Goal: Check status: Check status

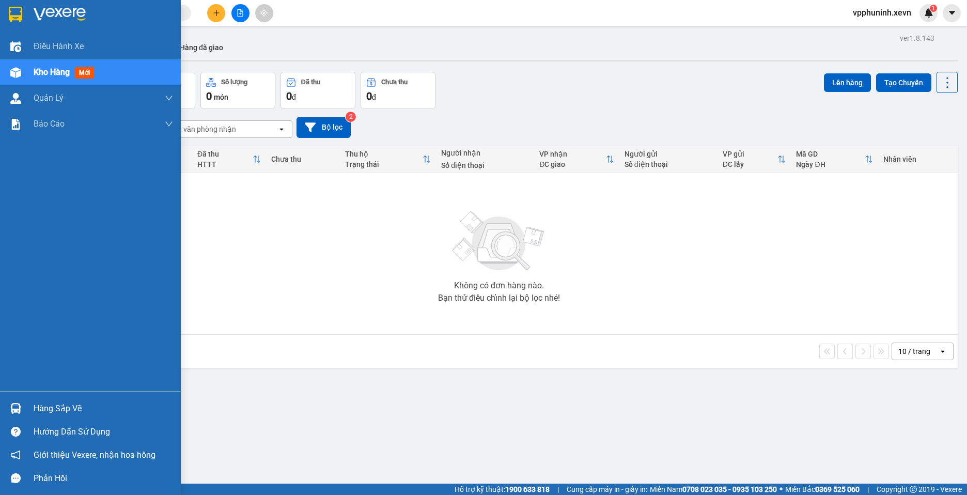
click at [19, 411] on img at bounding box center [15, 408] width 11 height 11
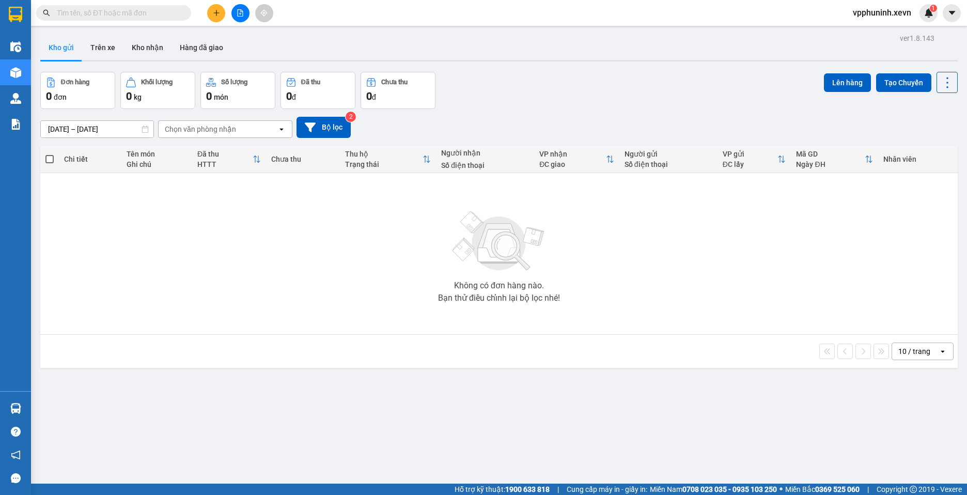
click at [523, 440] on section "Kết quả tìm kiếm ( 0 ) Bộ lọc No Data vpphuninh.xevn 1 Điều hành xe Kho hàng mớ…" at bounding box center [483, 247] width 967 height 495
click at [146, 52] on button "Kho nhận" at bounding box center [147, 47] width 48 height 25
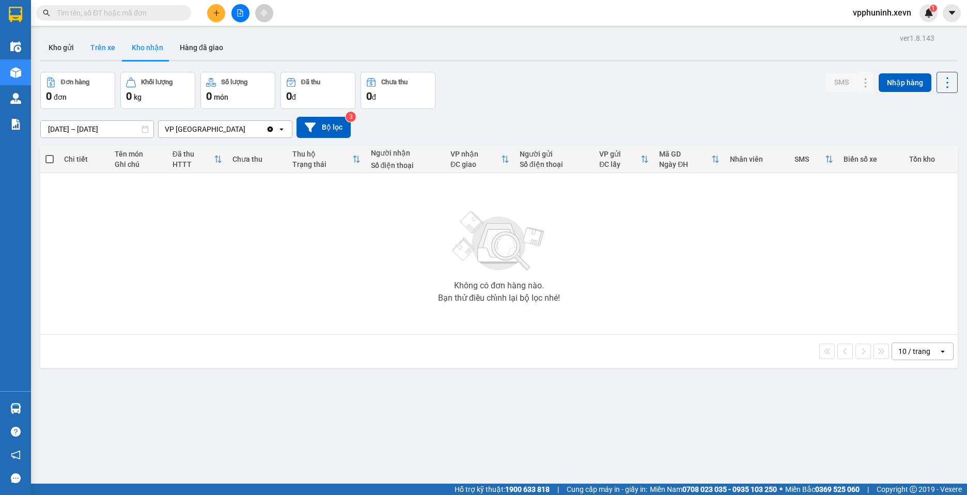
click at [107, 55] on button "Trên xe" at bounding box center [102, 47] width 41 height 25
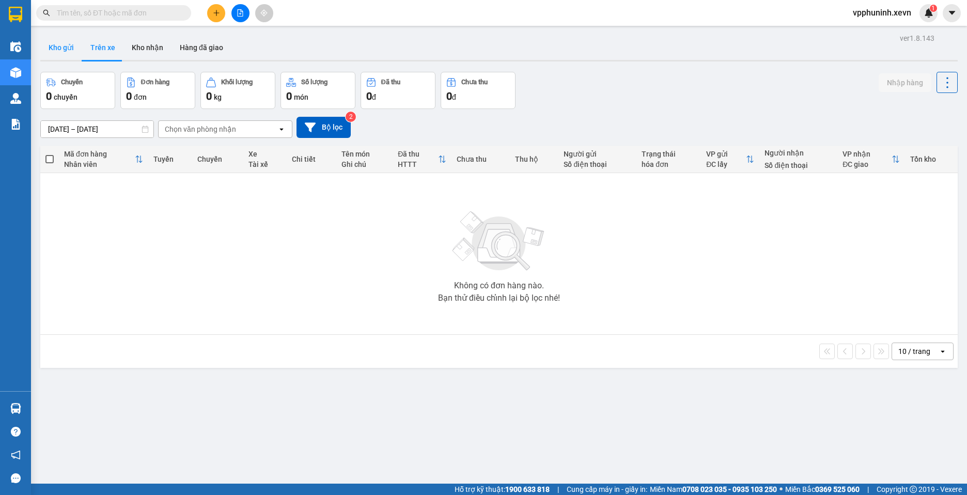
click at [64, 52] on button "Kho gửi" at bounding box center [61, 47] width 42 height 25
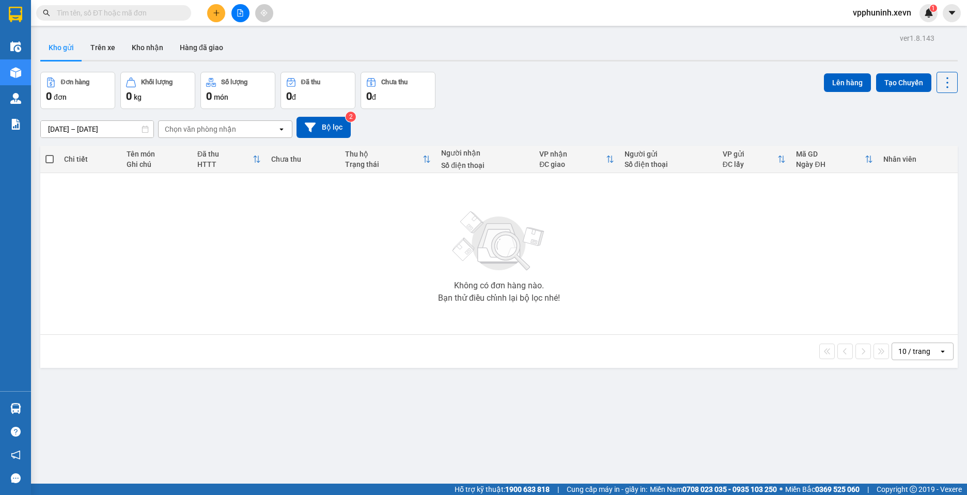
click at [21, 413] on img at bounding box center [15, 408] width 11 height 11
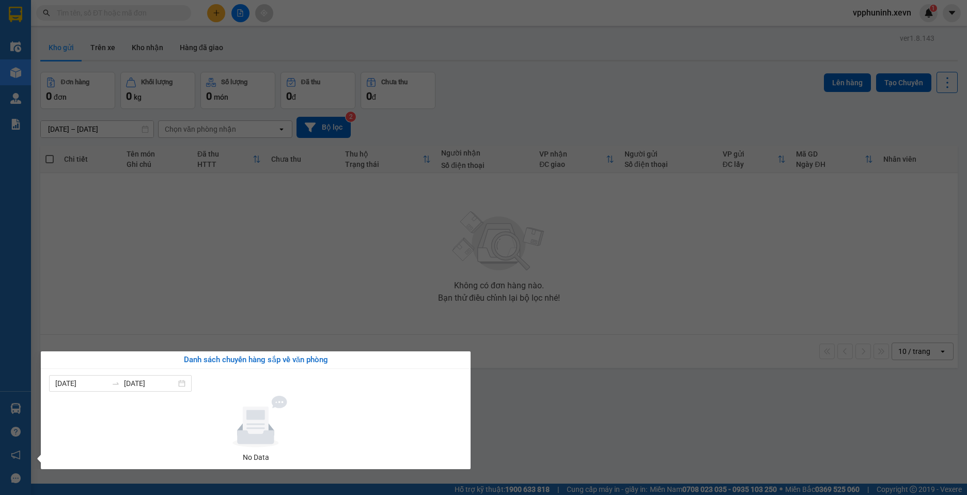
click at [731, 440] on section "Kết quả tìm kiếm ( 0 ) Bộ lọc No Data vpphuninh.xevn 1 Điều hành xe Kho hàng mớ…" at bounding box center [483, 247] width 967 height 495
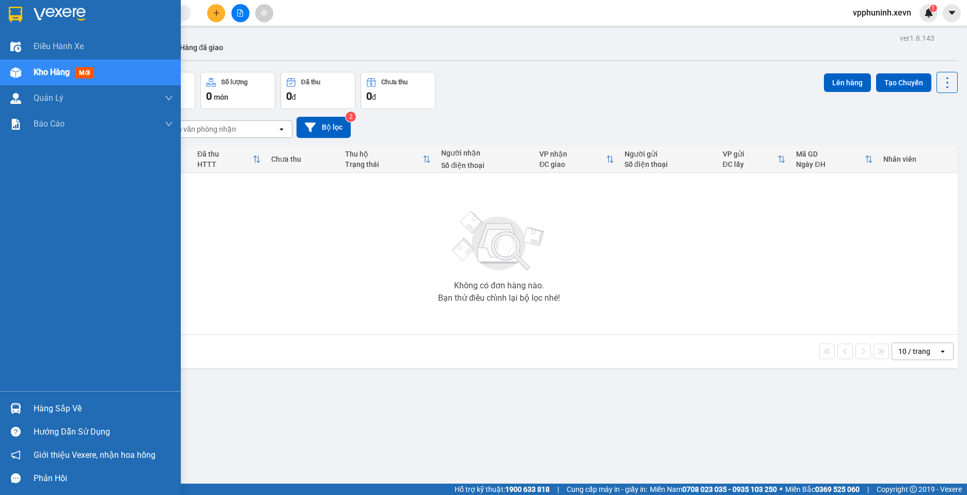
click at [37, 410] on div "Hàng sắp về" at bounding box center [103, 408] width 139 height 15
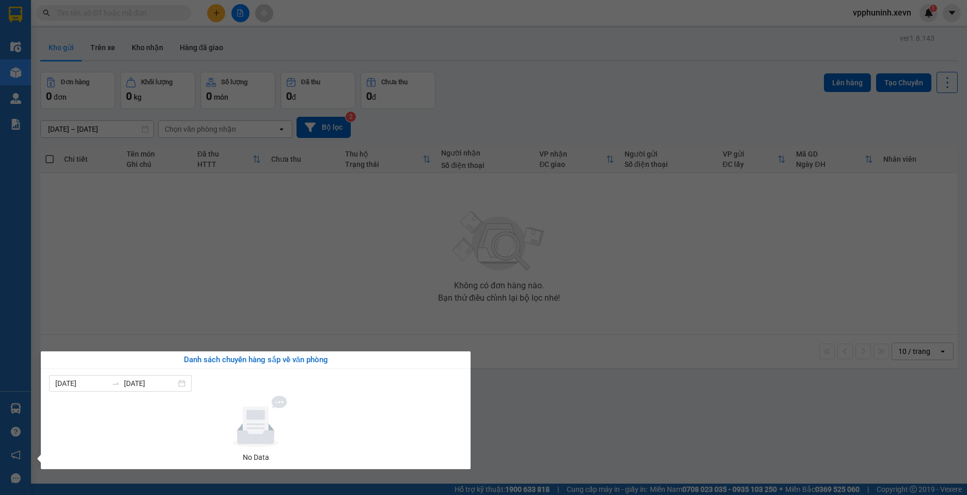
click at [685, 395] on section "Kết quả tìm kiếm ( 0 ) Bộ lọc No Data vpphuninh.xevn 1 Điều hành xe Kho hàng mớ…" at bounding box center [483, 247] width 967 height 495
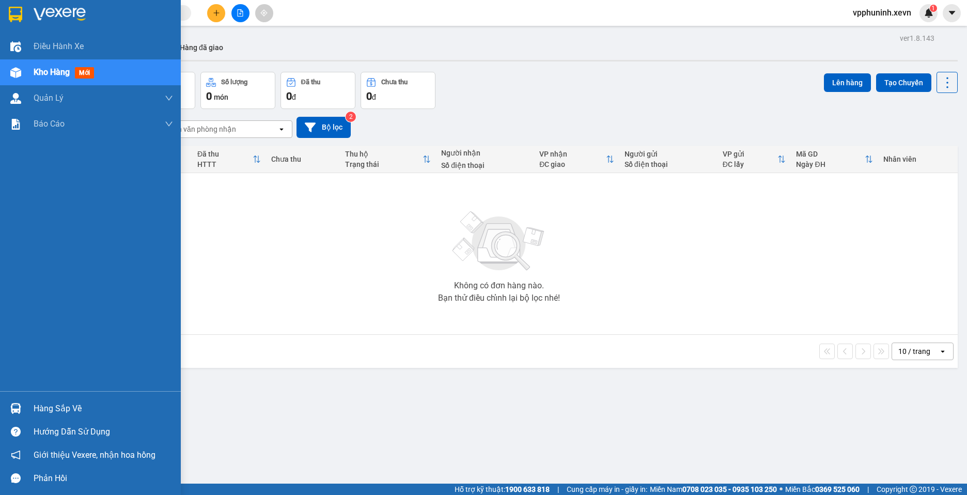
click at [37, 407] on div "Hàng sắp về" at bounding box center [103, 408] width 139 height 15
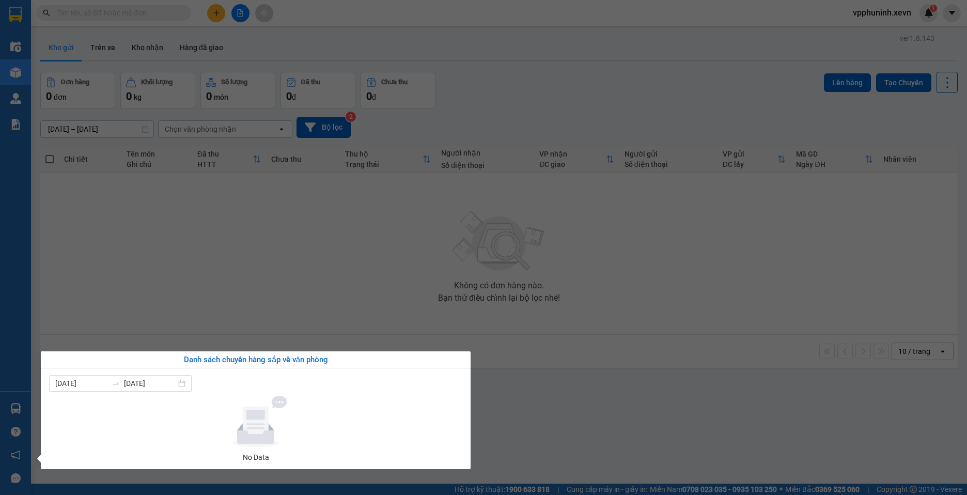
click at [545, 386] on section "Kết quả tìm kiếm ( 0 ) Bộ lọc No Data vpphuninh.xevn 1 Điều hành xe Kho hàng mớ…" at bounding box center [483, 247] width 967 height 495
